Goal: Task Accomplishment & Management: Manage account settings

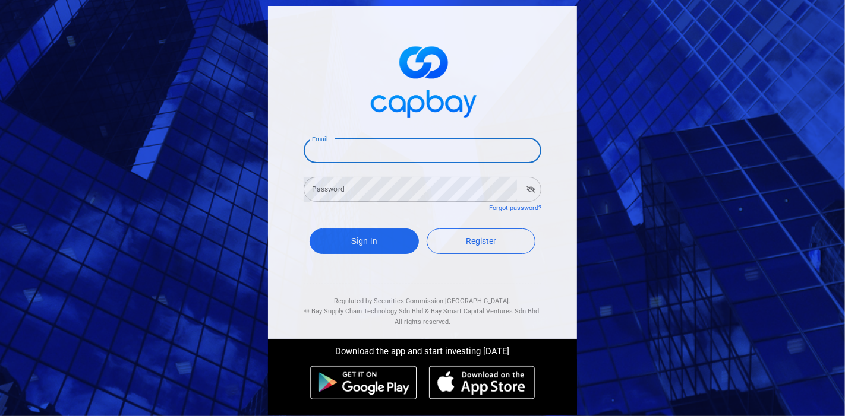
click at [350, 154] on input "Email" at bounding box center [423, 150] width 238 height 25
drag, startPoint x: 396, startPoint y: 153, endPoint x: 352, endPoint y: 151, distance: 43.4
click at [352, 151] on input "[EMAIL_ADDRESS][DOMAIN_NAME]" at bounding box center [423, 150] width 238 height 25
click at [544, 194] on div "Email [EMAIL_ADDRESS][DOMAIN_NAME] Email Password Password Forgot password? Sig…" at bounding box center [422, 172] width 309 height 333
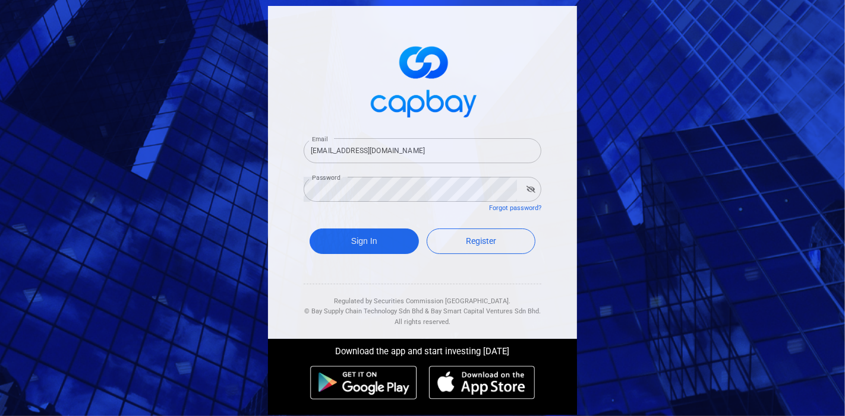
click at [529, 192] on icon "button" at bounding box center [530, 189] width 9 height 7
click at [354, 148] on input "[EMAIL_ADDRESS][DOMAIN_NAME]" at bounding box center [423, 150] width 238 height 25
type input "[EMAIL_ADDRESS][DOMAIN_NAME]"
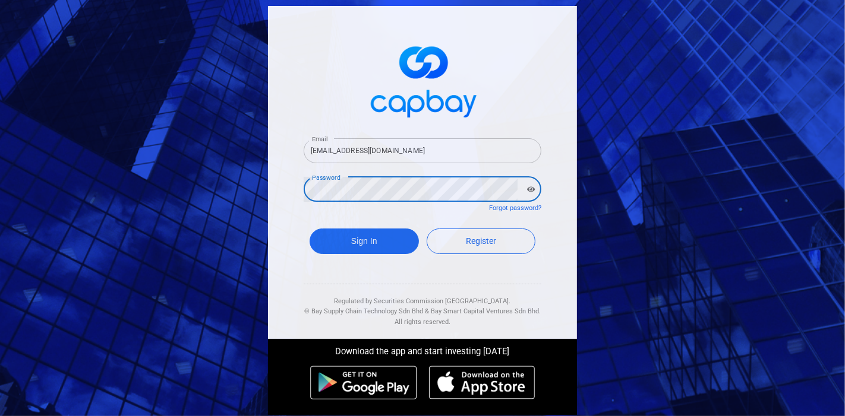
click at [310, 229] on button "Sign In" at bounding box center [364, 242] width 109 height 26
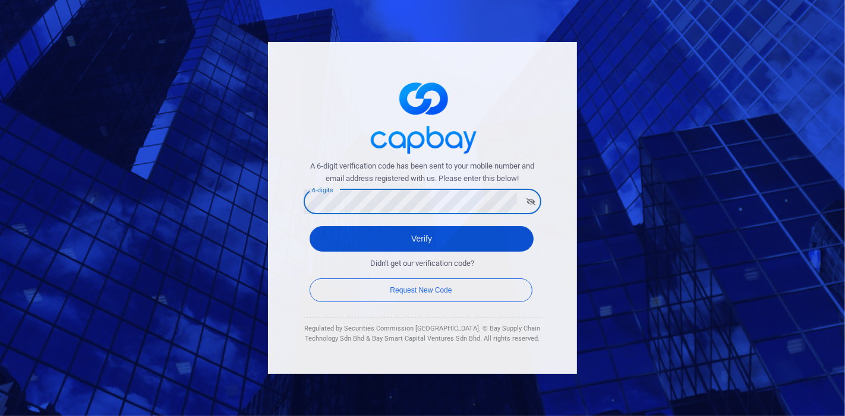
click at [345, 236] on button "Verify" at bounding box center [422, 239] width 224 height 26
